Goal: Information Seeking & Learning: Learn about a topic

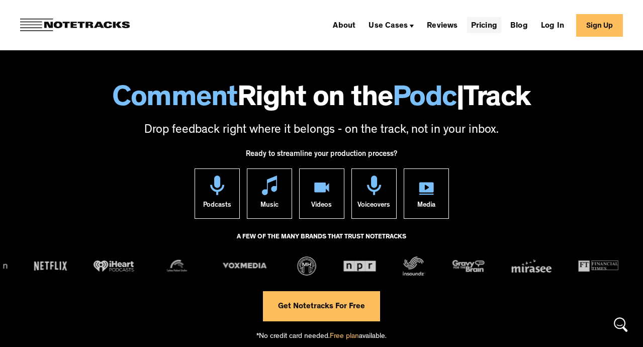
click at [481, 26] on link "Pricing" at bounding box center [484, 25] width 34 height 16
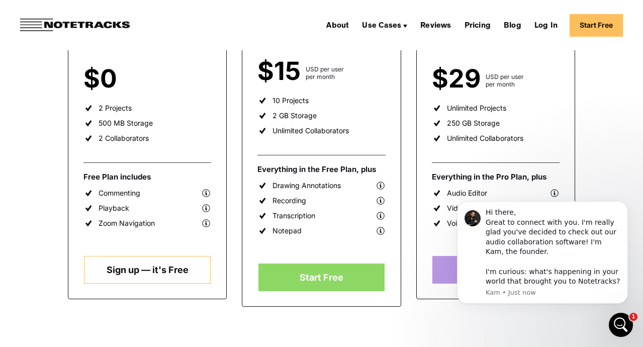
scroll to position [263, 0]
click at [623, 206] on icon "Dismiss notification" at bounding box center [626, 205] width 6 height 6
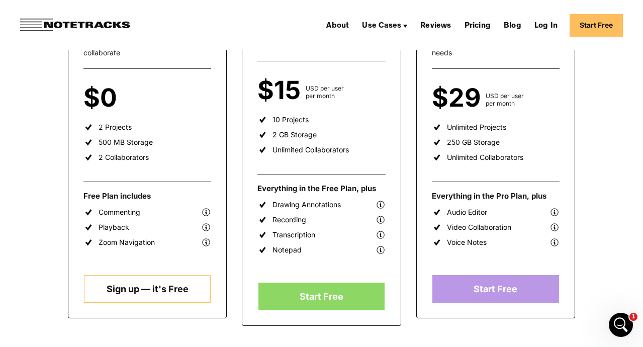
scroll to position [244, 0]
click at [378, 250] on img at bounding box center [381, 249] width 10 height 10
click at [380, 250] on img at bounding box center [381, 249] width 10 height 10
click at [380, 251] on img at bounding box center [381, 249] width 10 height 10
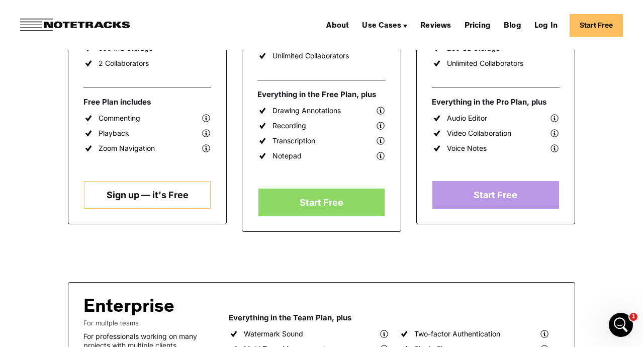
scroll to position [0, 0]
